Goal: Information Seeking & Learning: Learn about a topic

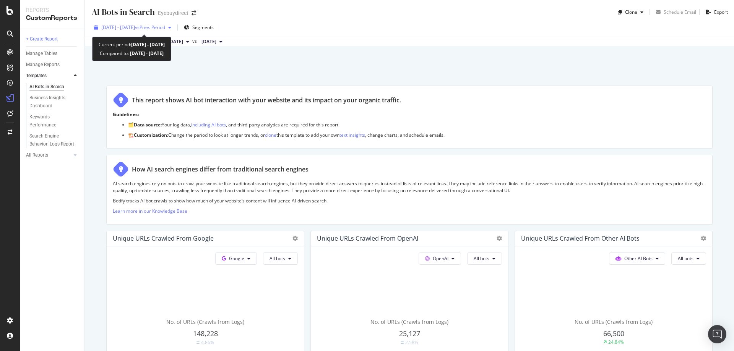
click at [159, 28] on span "vs Prev. Period" at bounding box center [150, 27] width 30 height 6
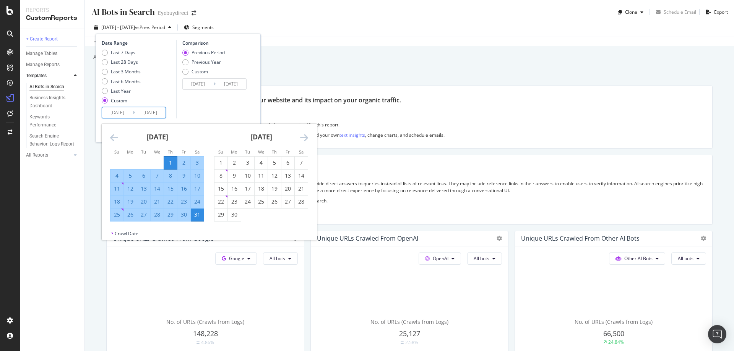
click at [117, 110] on input "[DATE]" at bounding box center [117, 112] width 31 height 11
click at [300, 137] on icon "Move forward to switch to the next month." at bounding box center [304, 137] width 8 height 9
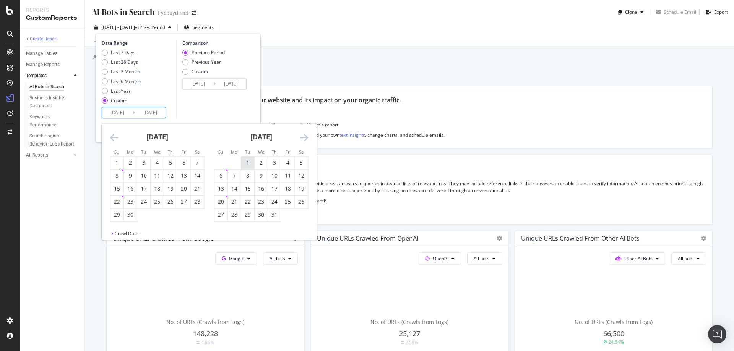
click at [246, 159] on div "1" at bounding box center [247, 163] width 13 height 8
type input "[DATE]"
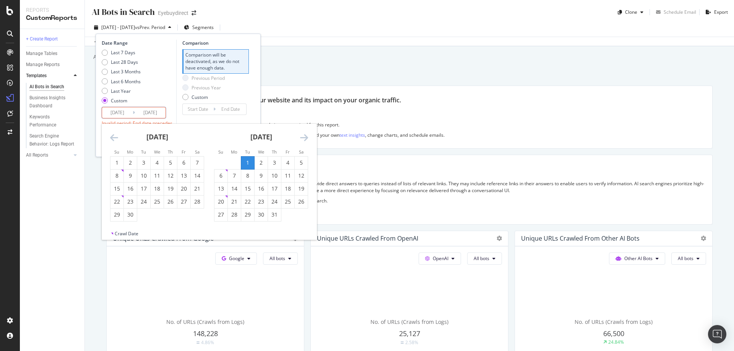
click at [270, 212] on div "31" at bounding box center [274, 215] width 13 height 8
type input "[DATE]"
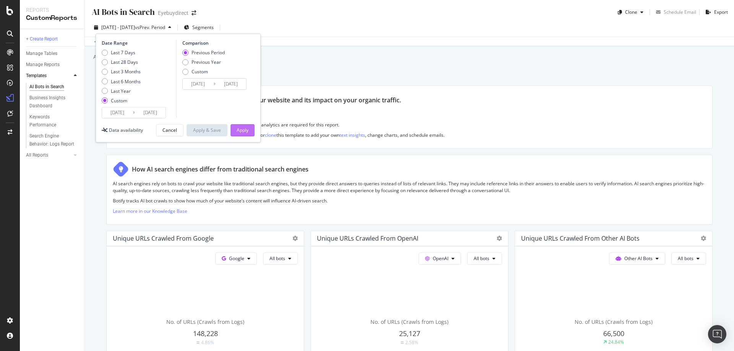
click at [243, 129] on div "Apply" at bounding box center [242, 130] width 12 height 6
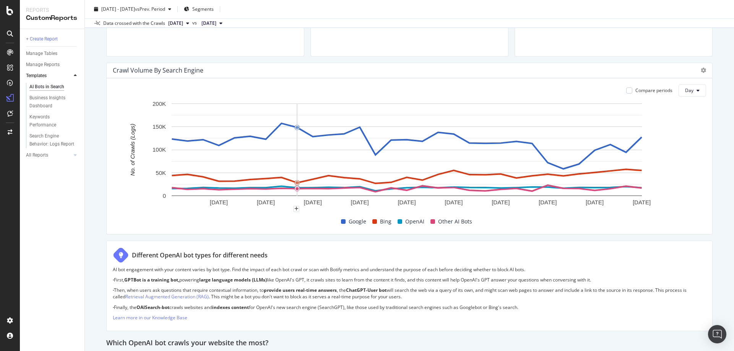
scroll to position [306, 0]
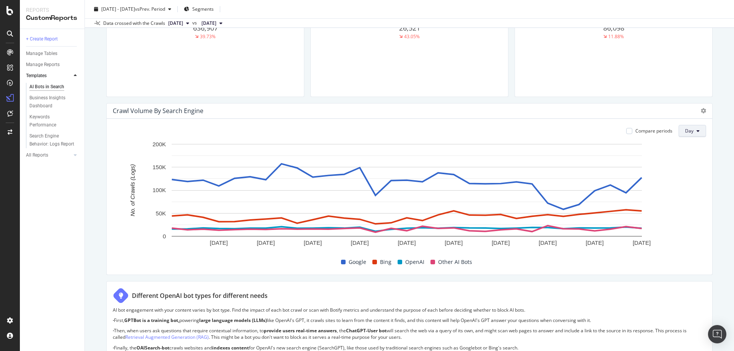
click at [690, 128] on button "Day" at bounding box center [692, 131] width 28 height 12
click at [683, 173] on span "Month" at bounding box center [686, 174] width 14 height 7
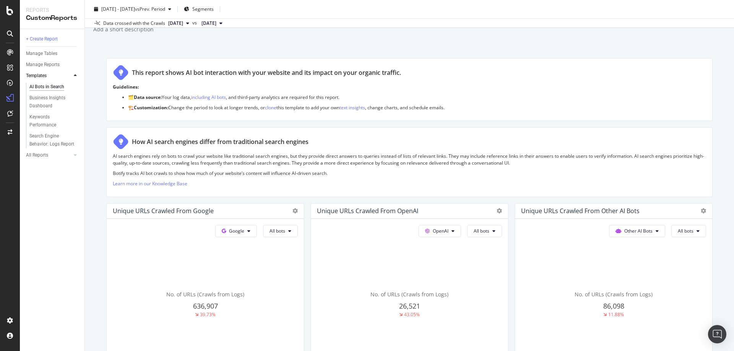
scroll to position [0, 0]
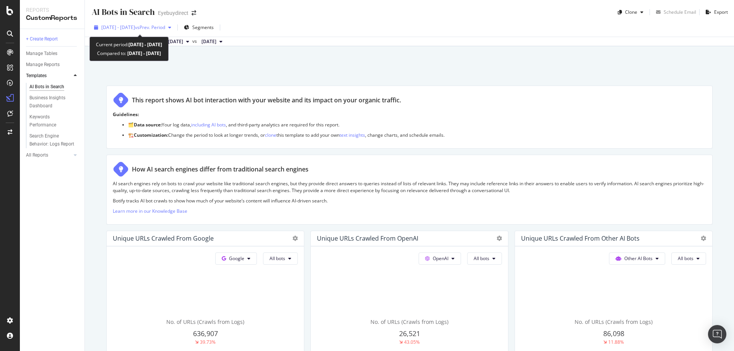
click at [149, 28] on span "vs Prev. Period" at bounding box center [150, 27] width 30 height 6
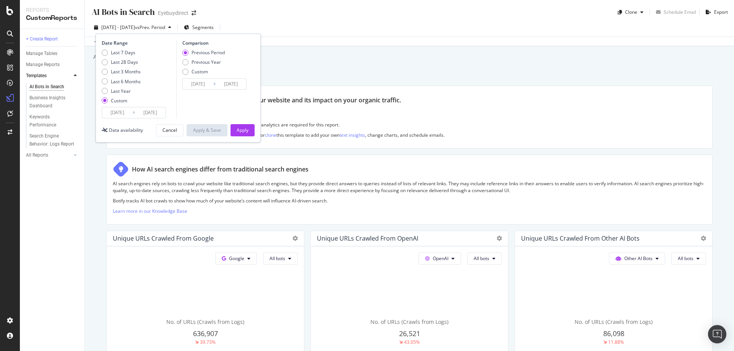
click at [154, 111] on input "[DATE]" at bounding box center [150, 112] width 31 height 11
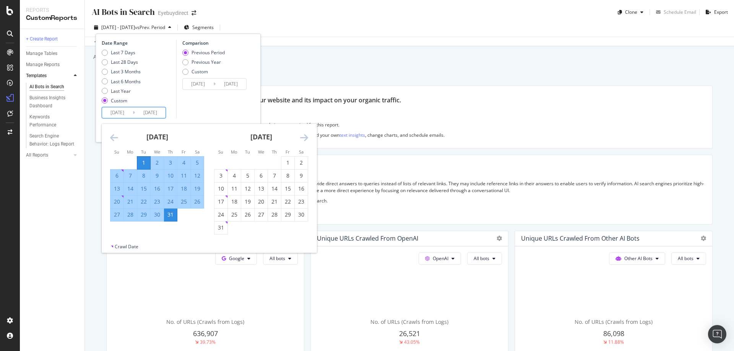
click at [214, 226] on div "[DATE] 1 2 3 4 5 6 7 8 9 10 11 12 13 14 15 16 17 18 19 20 21 22 23 24 25 26 27 …" at bounding box center [261, 179] width 104 height 111
click at [220, 229] on div "31" at bounding box center [220, 228] width 13 height 8
type input "[DATE]"
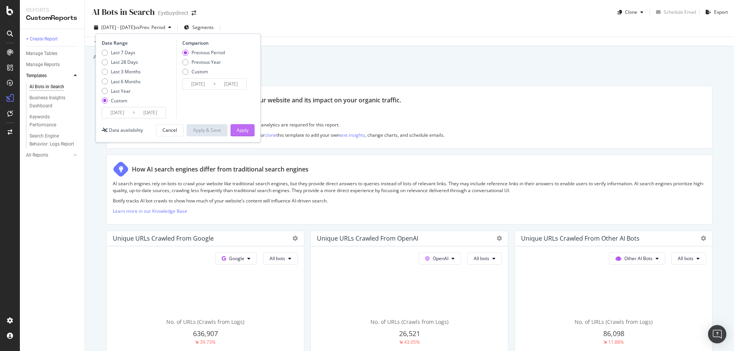
click at [245, 128] on div "Apply" at bounding box center [242, 130] width 12 height 6
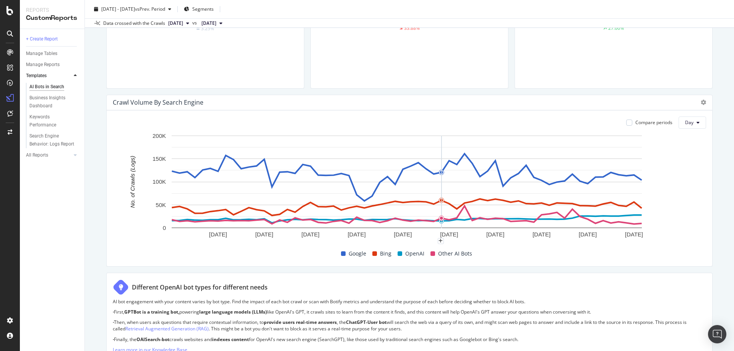
scroll to position [306, 0]
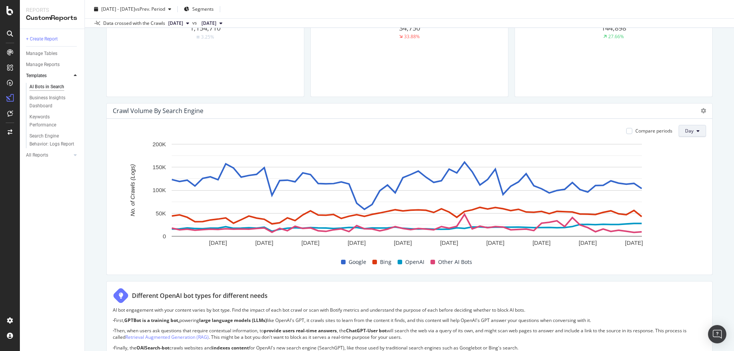
click at [685, 128] on span "Day" at bounding box center [689, 131] width 8 height 6
click at [685, 173] on span "Month" at bounding box center [686, 174] width 14 height 7
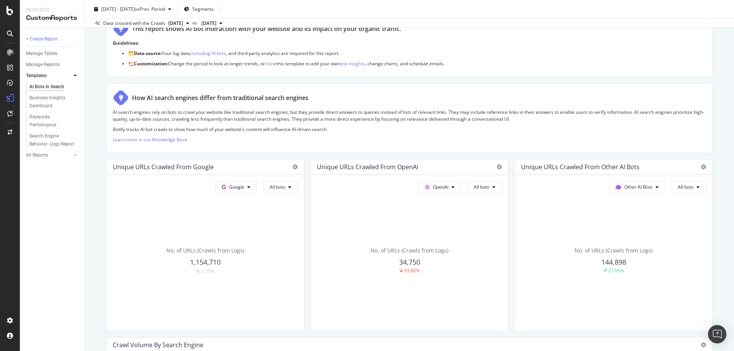
scroll to position [0, 0]
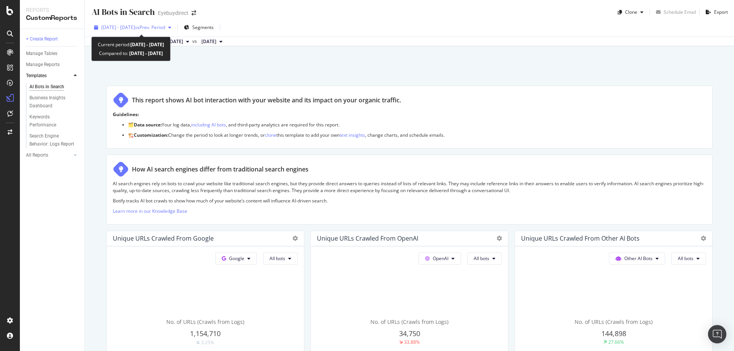
click at [135, 28] on span "[DATE] - [DATE]" at bounding box center [118, 27] width 34 height 6
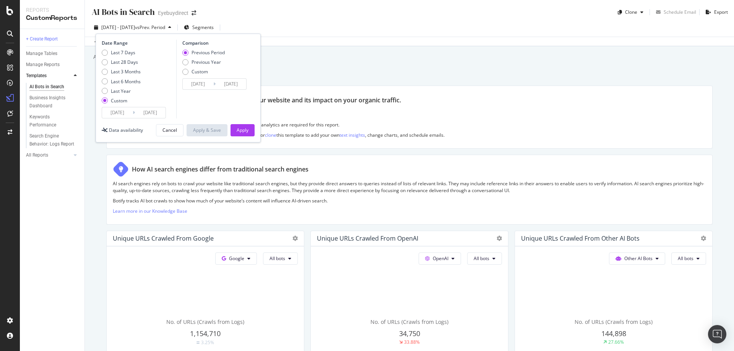
click at [117, 113] on input "[DATE]" at bounding box center [117, 112] width 31 height 11
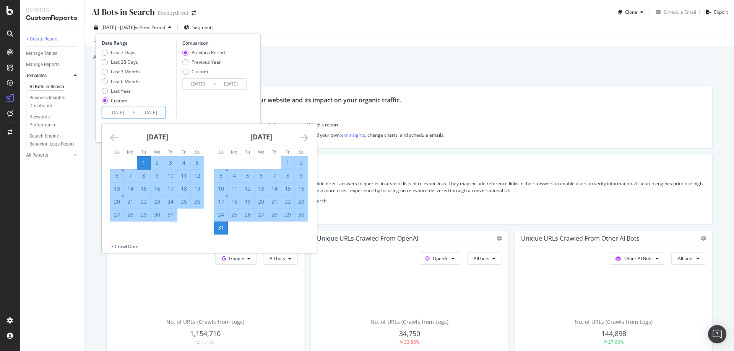
drag, startPoint x: 115, startPoint y: 136, endPoint x: 116, endPoint y: 142, distance: 6.3
click at [115, 136] on icon "Move backward to switch to the previous month." at bounding box center [114, 137] width 8 height 9
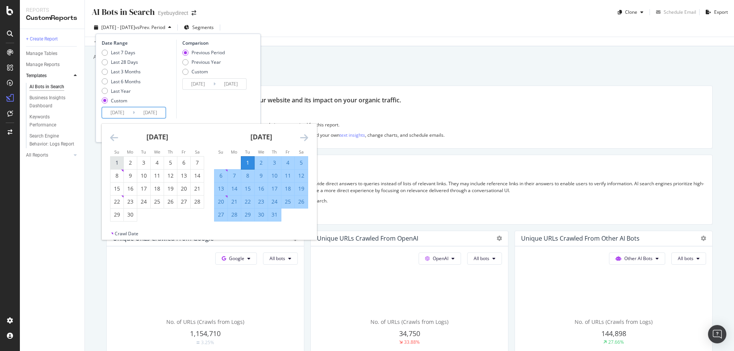
click at [115, 162] on div "1" at bounding box center [116, 163] width 13 height 8
type input "[DATE]"
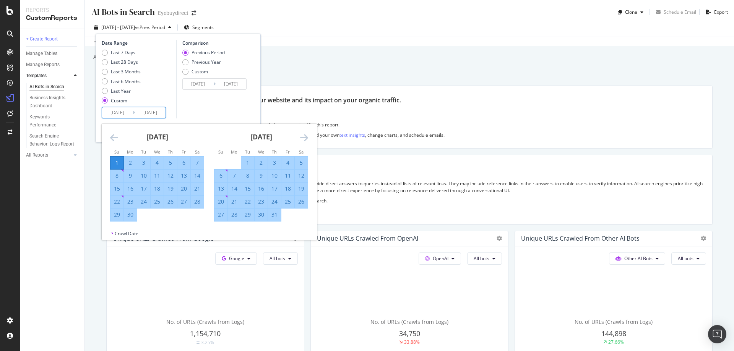
click at [204, 100] on div "Comparison Previous Period Previous Year Custom [DATE] Navigate forward to inte…" at bounding box center [212, 79] width 73 height 79
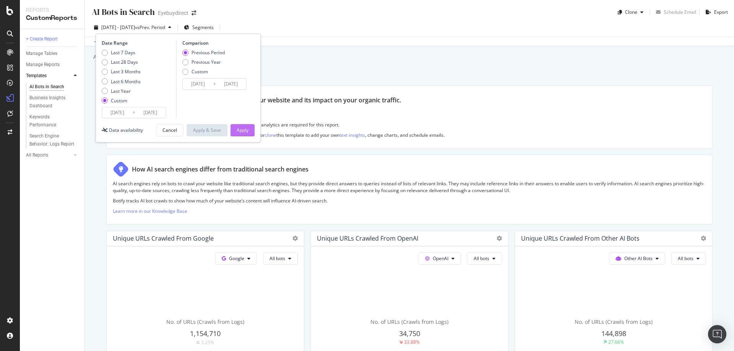
click at [243, 131] on div "Apply" at bounding box center [242, 130] width 12 height 6
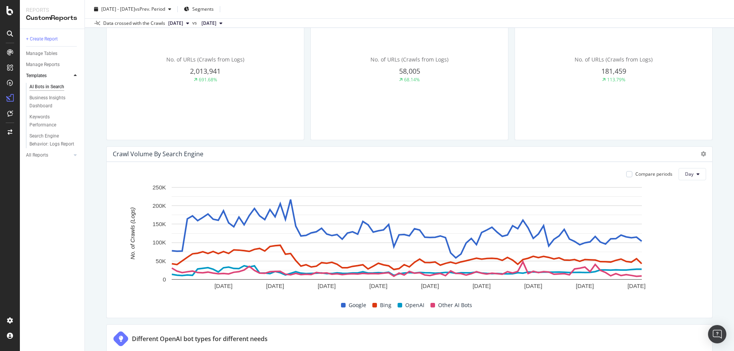
scroll to position [306, 0]
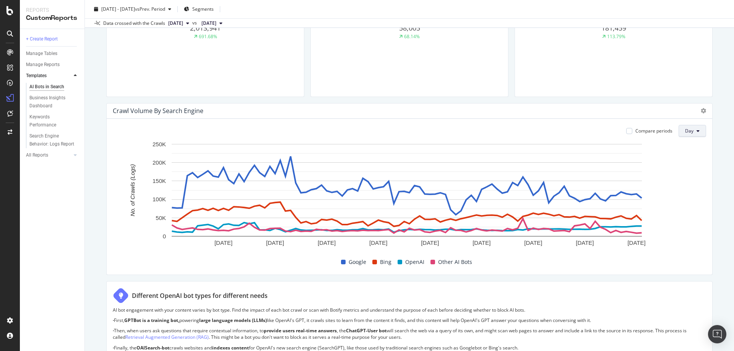
click at [687, 133] on span "Day" at bounding box center [689, 131] width 8 height 6
click at [683, 171] on span "Month" at bounding box center [686, 174] width 14 height 7
